Goal: Information Seeking & Learning: Learn about a topic

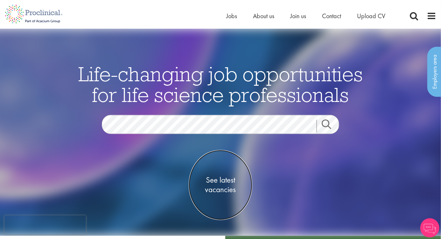
click at [212, 178] on span "See latest vacancies" at bounding box center [221, 184] width 64 height 19
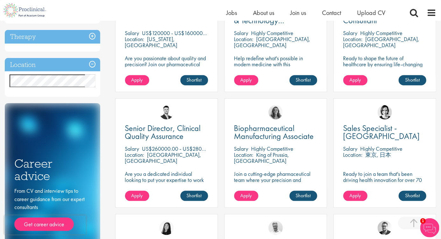
scroll to position [286, 0]
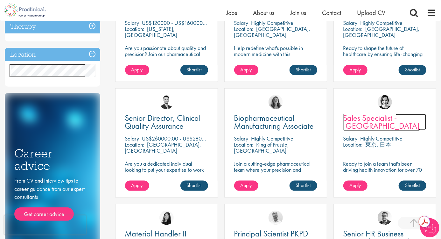
click at [385, 120] on span "Sales Specialist - [GEOGRAPHIC_DATA]" at bounding box center [381, 121] width 77 height 19
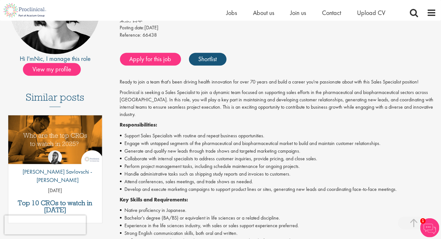
scroll to position [64, 0]
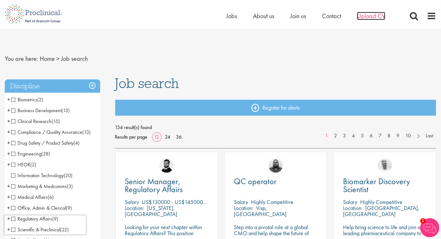
click at [370, 17] on span "Upload CV" at bounding box center [371, 16] width 28 height 8
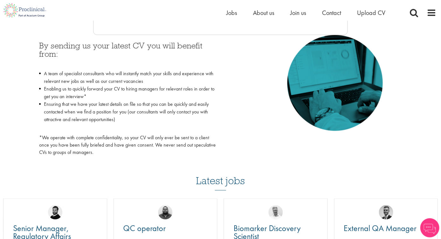
scroll to position [413, 0]
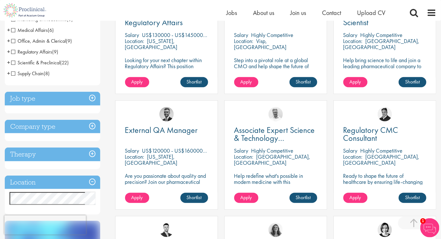
scroll to position [159, 0]
click at [59, 107] on div "Job type Permanent (68) Contract (86)" at bounding box center [52, 102] width 95 height 22
click at [72, 100] on h3 "Job type" at bounding box center [52, 98] width 95 height 14
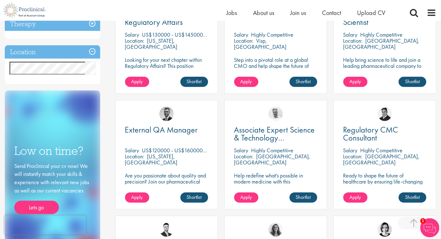
scroll to position [64, 0]
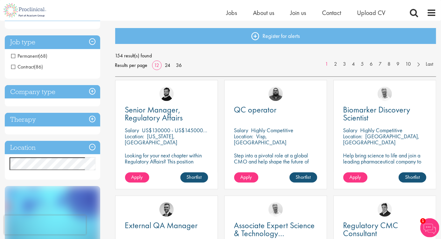
click at [90, 39] on h3 "Job type" at bounding box center [52, 42] width 95 height 14
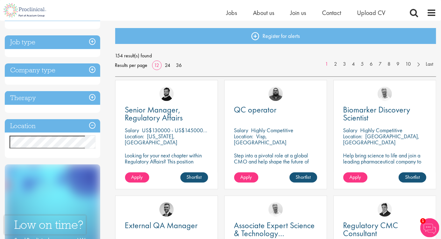
click at [92, 69] on h3 "Company type" at bounding box center [52, 70] width 95 height 14
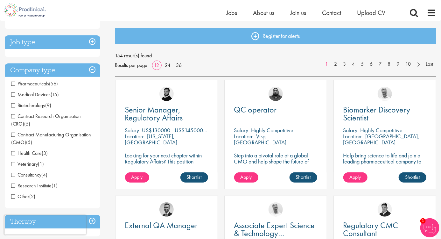
click at [92, 69] on h3 "Company type" at bounding box center [52, 70] width 95 height 14
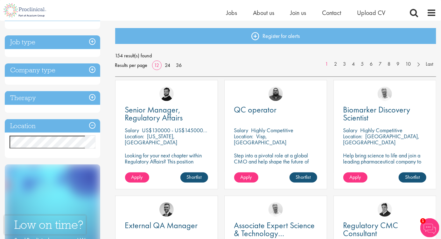
click at [89, 97] on h3 "Therapy" at bounding box center [52, 98] width 95 height 14
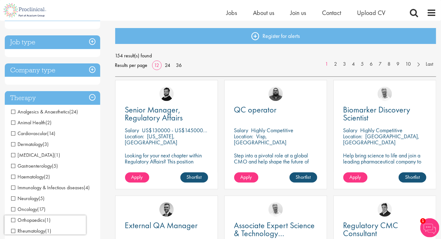
click at [92, 96] on h3 "Therapy" at bounding box center [52, 98] width 95 height 14
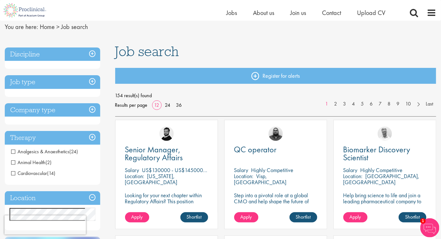
scroll to position [0, 0]
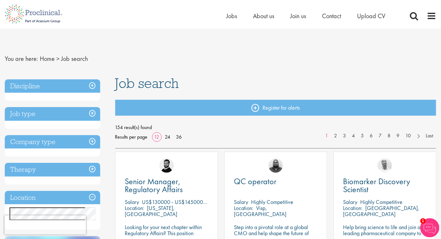
click at [93, 81] on h3 "Discipline" at bounding box center [52, 86] width 95 height 14
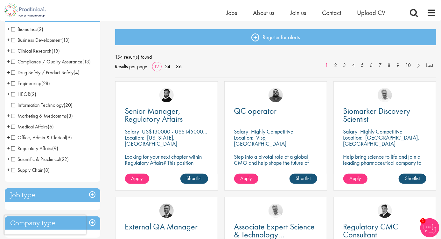
scroll to position [64, 0]
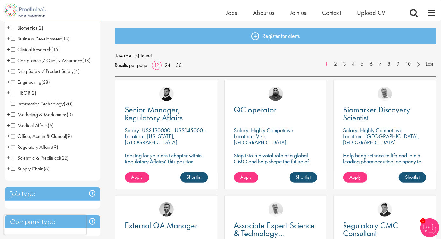
click at [32, 119] on li "Marketing & Medcomms (3) - + Marketing (1) Medical Communications (1) Medical W…" at bounding box center [52, 114] width 95 height 11
click at [12, 125] on span "Medical Affairs" at bounding box center [29, 125] width 37 height 7
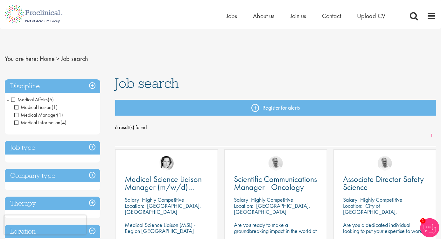
click at [89, 148] on h3 "Job type" at bounding box center [52, 148] width 95 height 14
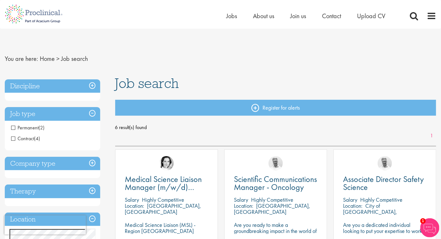
click at [90, 112] on h3 "Job type" at bounding box center [52, 114] width 95 height 14
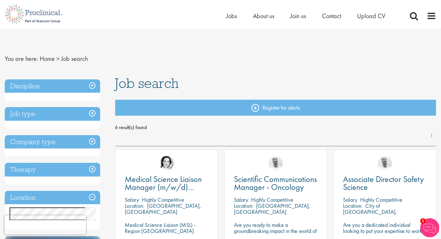
click at [91, 84] on h3 "Discipline" at bounding box center [52, 86] width 95 height 14
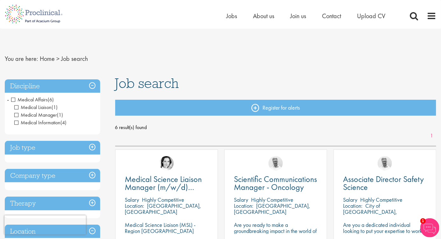
click at [91, 84] on h3 "Discipline" at bounding box center [52, 86] width 95 height 14
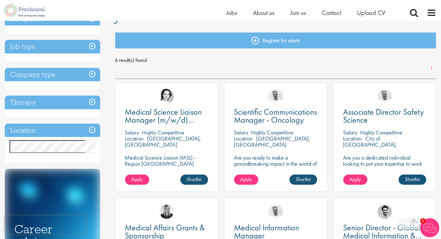
scroll to position [127, 0]
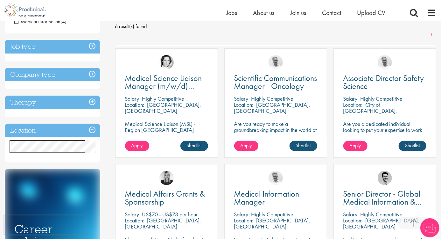
scroll to position [127, 0]
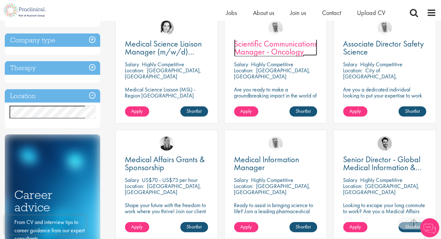
click at [259, 54] on span "Scientific Communications Manager - Oncology" at bounding box center [275, 47] width 83 height 19
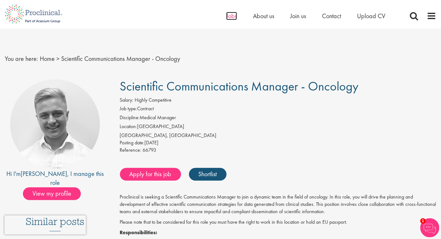
click at [236, 16] on span "Jobs" at bounding box center [231, 16] width 11 height 8
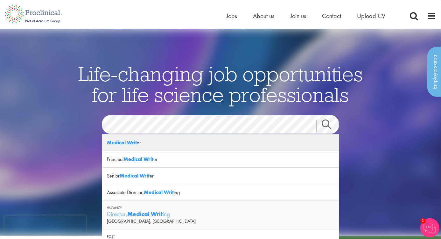
click at [127, 140] on strong "Medical Writ" at bounding box center [122, 142] width 30 height 7
